Goal: Transaction & Acquisition: Purchase product/service

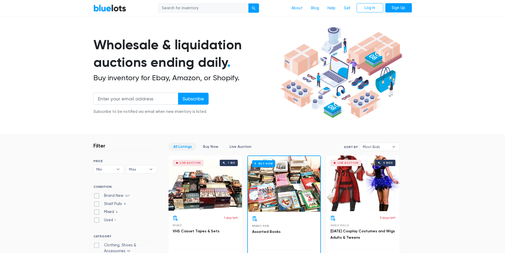
click at [229, 72] on div "Wholesale & liquidation auctions ending daily . Buy inventory for Ebay, Amazon,…" at bounding box center [185, 78] width 185 height 85
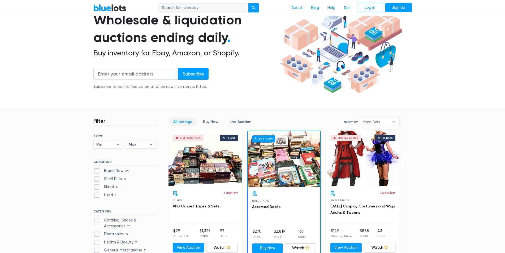
scroll to position [103, 0]
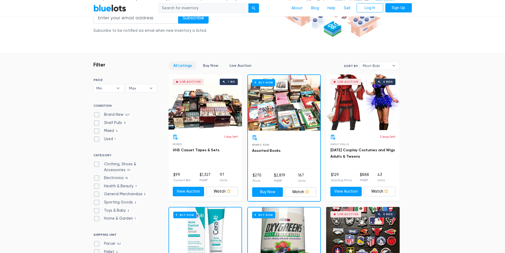
click at [96, 131] on label "Mixed 4" at bounding box center [106, 131] width 26 height 6
click at [96, 131] on input "Mixed 4" at bounding box center [94, 129] width 3 height 3
checkbox input "true"
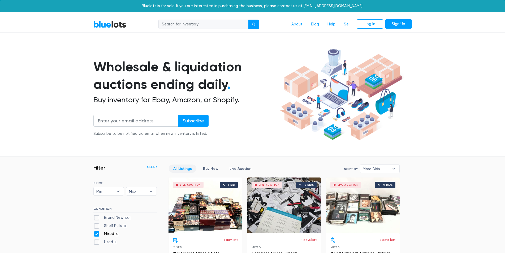
scroll to position [143, 0]
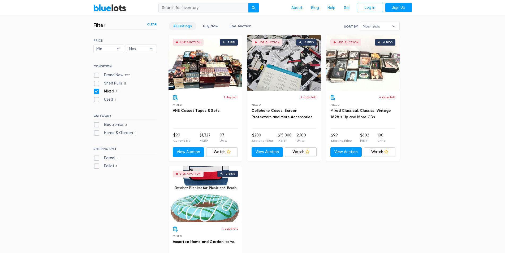
click at [99, 75] on label "Brand New 127" at bounding box center [112, 75] width 38 height 6
click at [97, 75] on New"] "Brand New 127" at bounding box center [94, 73] width 3 height 3
checkbox New"] "true"
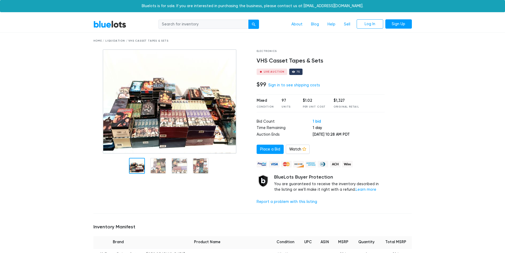
click at [184, 122] on img at bounding box center [170, 101] width 134 height 105
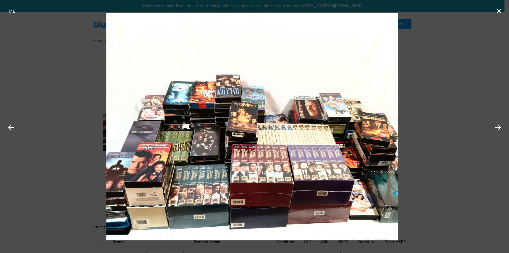
click at [248, 156] on img at bounding box center [252, 127] width 292 height 228
click at [485, 97] on div "1 / 4" at bounding box center [254, 126] width 509 height 253
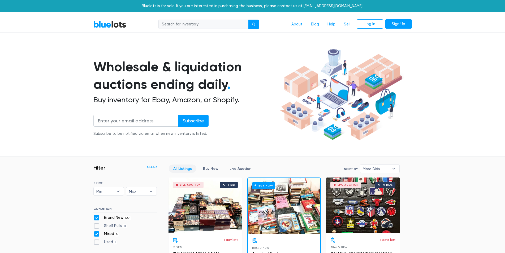
scroll to position [143, 0]
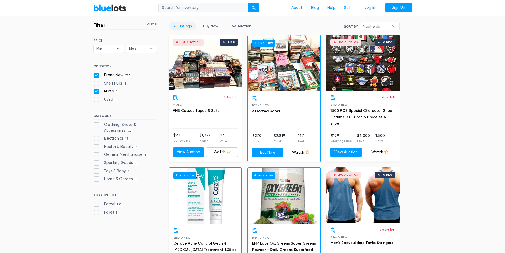
click at [97, 93] on label "Mixed 4" at bounding box center [106, 92] width 26 height 6
click at [97, 92] on input "Mixed 4" at bounding box center [94, 90] width 3 height 3
checkbox input "false"
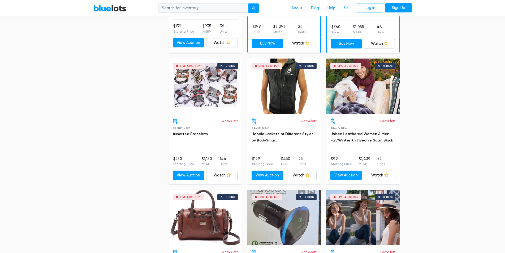
scroll to position [738, 0]
